Goal: Task Accomplishment & Management: Manage account settings

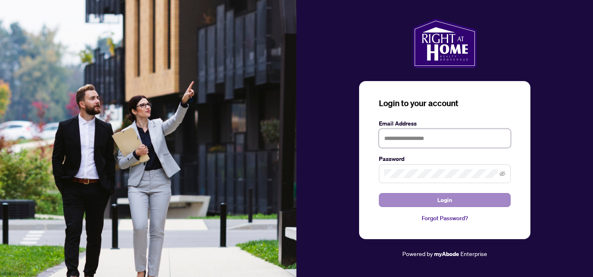
type input "**********"
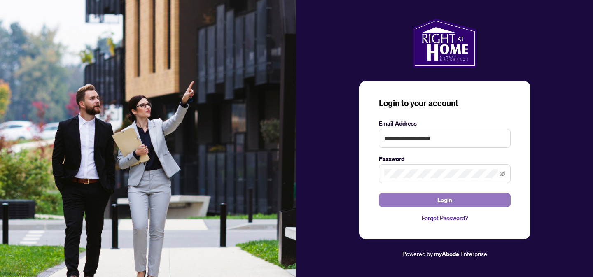
click at [437, 198] on button "Login" at bounding box center [445, 200] width 132 height 14
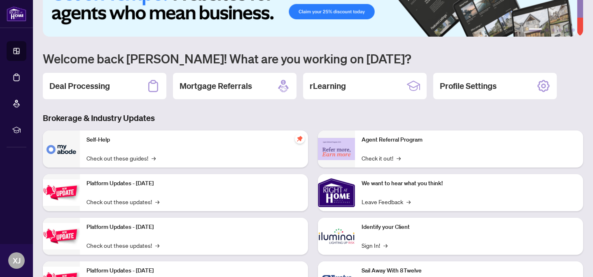
scroll to position [64, 0]
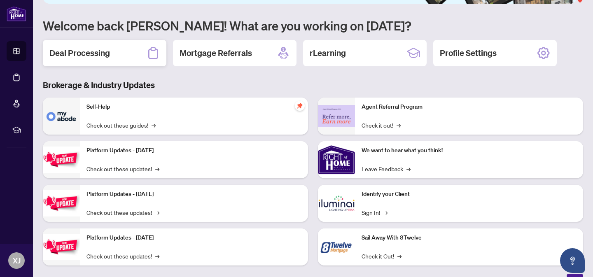
click at [88, 56] on h2 "Deal Processing" at bounding box center [79, 53] width 61 height 12
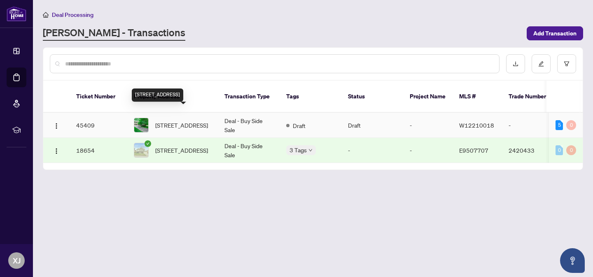
click at [171, 121] on span "[STREET_ADDRESS]" at bounding box center [181, 125] width 53 height 9
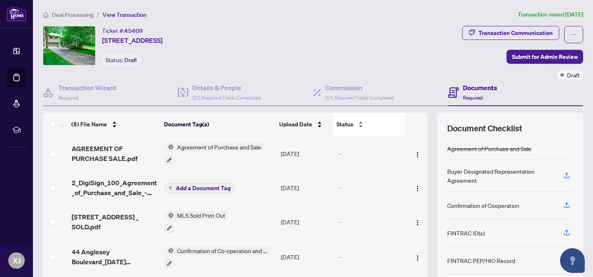
scroll to position [67, 0]
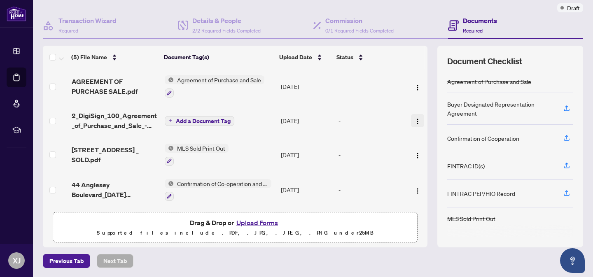
click at [415, 120] on img "button" at bounding box center [418, 121] width 7 height 7
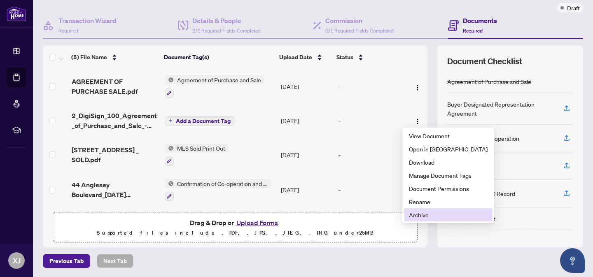
click at [421, 218] on span "Archive" at bounding box center [448, 215] width 79 height 9
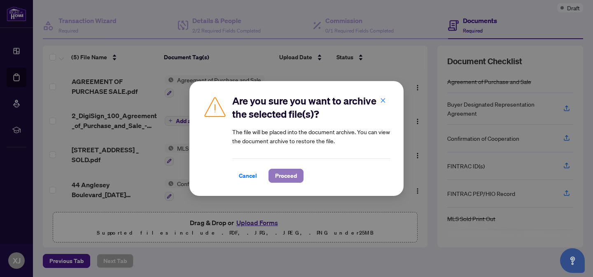
click at [285, 178] on span "Proceed" at bounding box center [286, 175] width 22 height 13
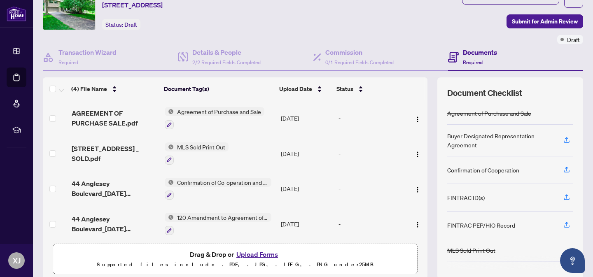
scroll to position [0, 0]
